Goal: Information Seeking & Learning: Learn about a topic

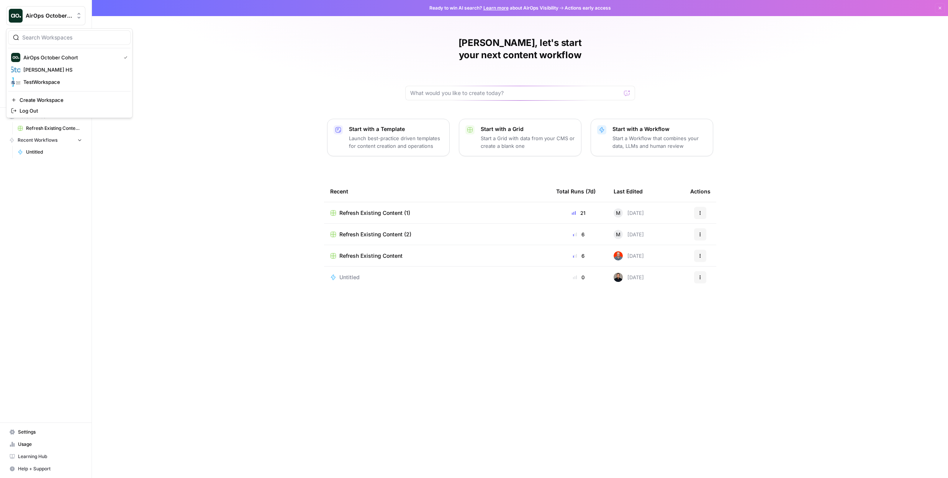
click at [69, 17] on span "AirOps October Cohort" at bounding box center [49, 16] width 46 height 8
click at [942, 10] on icon "button" at bounding box center [939, 8] width 5 height 5
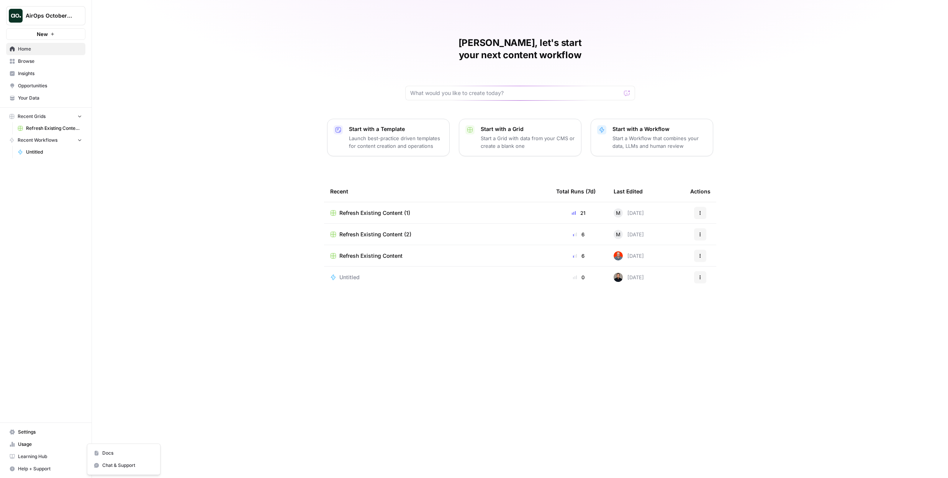
click at [26, 470] on span "Help + Support" at bounding box center [50, 468] width 64 height 7
click at [32, 454] on span "Learning Hub" at bounding box center [50, 456] width 64 height 7
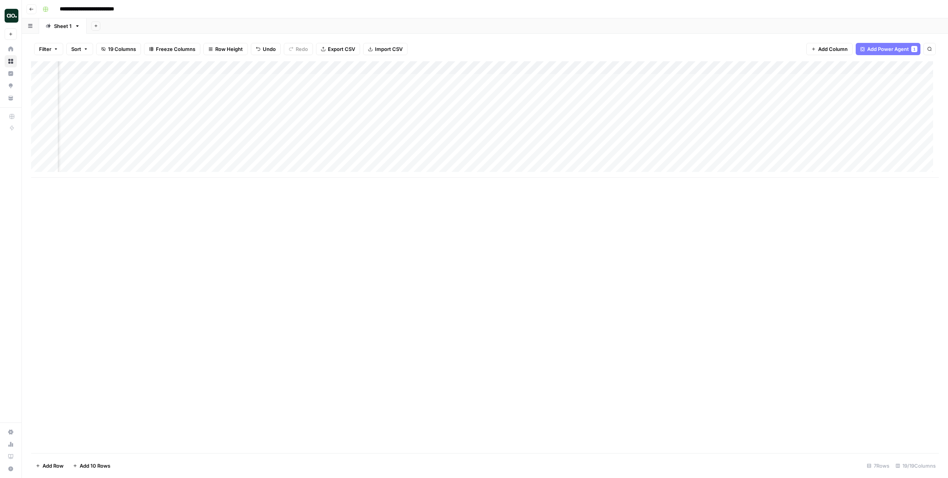
scroll to position [0, 307]
